Goal: Information Seeking & Learning: Learn about a topic

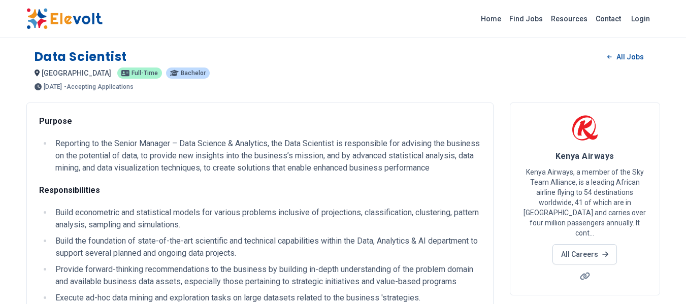
click at [578, 132] on img at bounding box center [584, 127] width 25 height 25
click at [575, 245] on link "All Careers" at bounding box center [584, 254] width 64 height 20
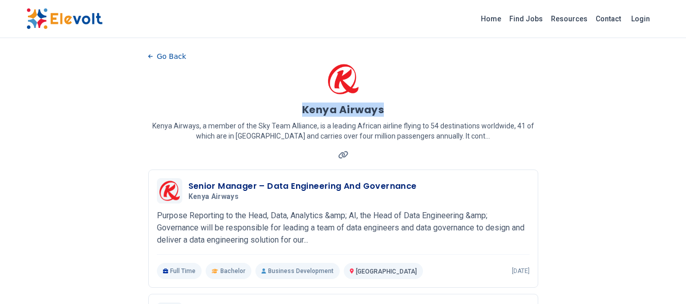
drag, startPoint x: 383, startPoint y: 112, endPoint x: 302, endPoint y: 113, distance: 81.7
click at [302, 113] on div "Kenya Airways" at bounding box center [343, 110] width 390 height 14
copy h1 "Kenya Airways"
click at [535, 21] on link "Find Jobs" at bounding box center [526, 19] width 42 height 16
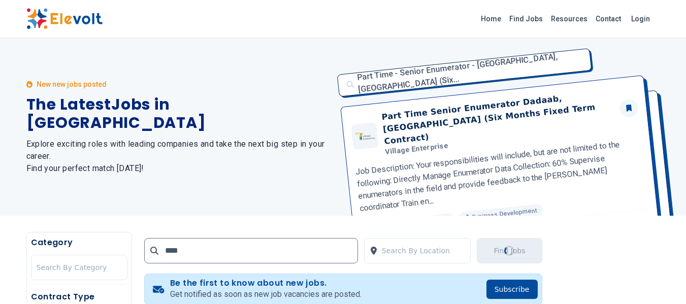
type input "****"
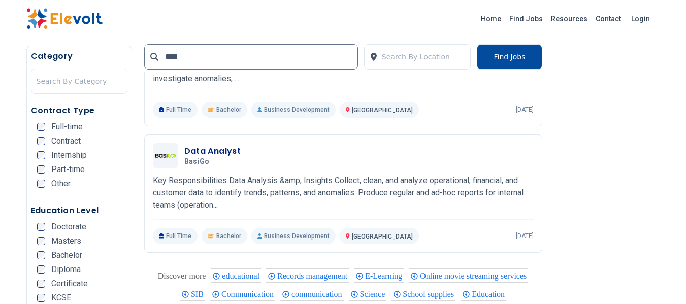
scroll to position [711, 0]
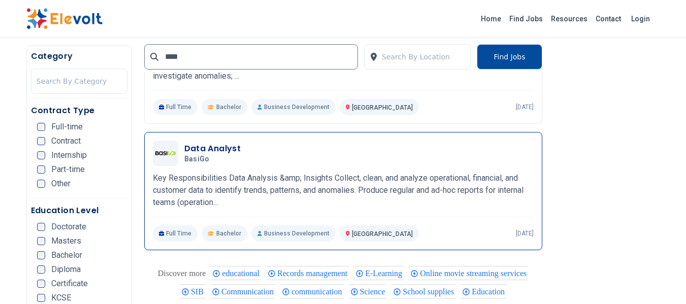
click at [349, 147] on div "Data Analyst BasiGo [DATE] [DATE]" at bounding box center [358, 153] width 349 height 21
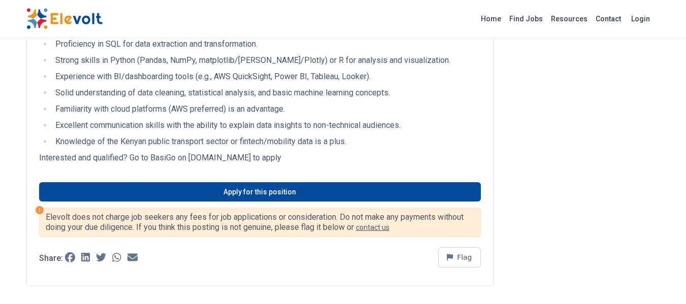
scroll to position [558, 0]
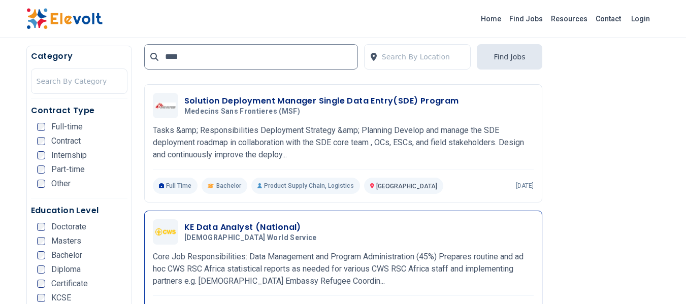
scroll to position [254, 0]
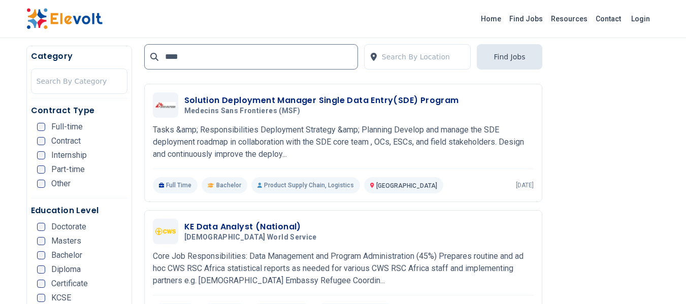
click at [392, 26] on div "Home Find Jobs Resources Contact Login" at bounding box center [343, 18] width 650 height 21
